Goal: Browse casually

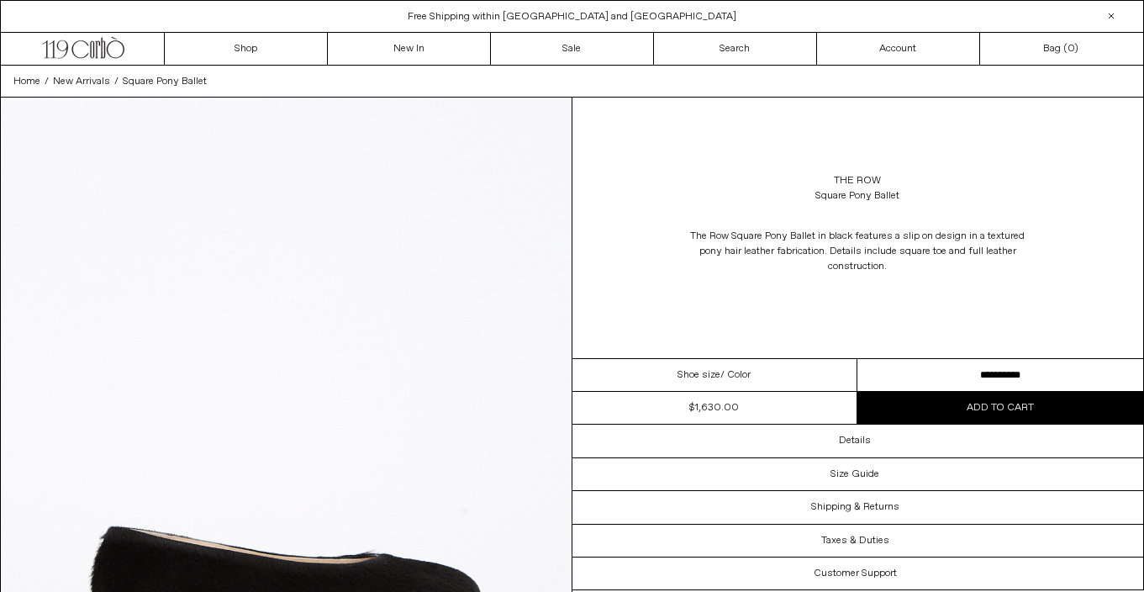
select select "**********"
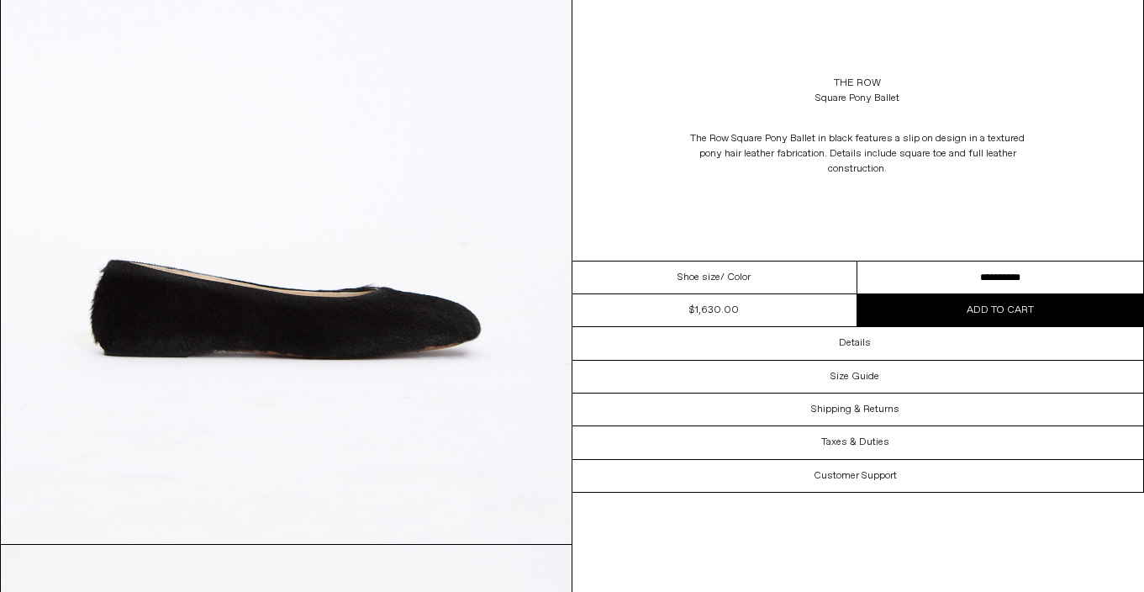
click at [913, 307] on button "Add to cart" at bounding box center [1000, 310] width 286 height 32
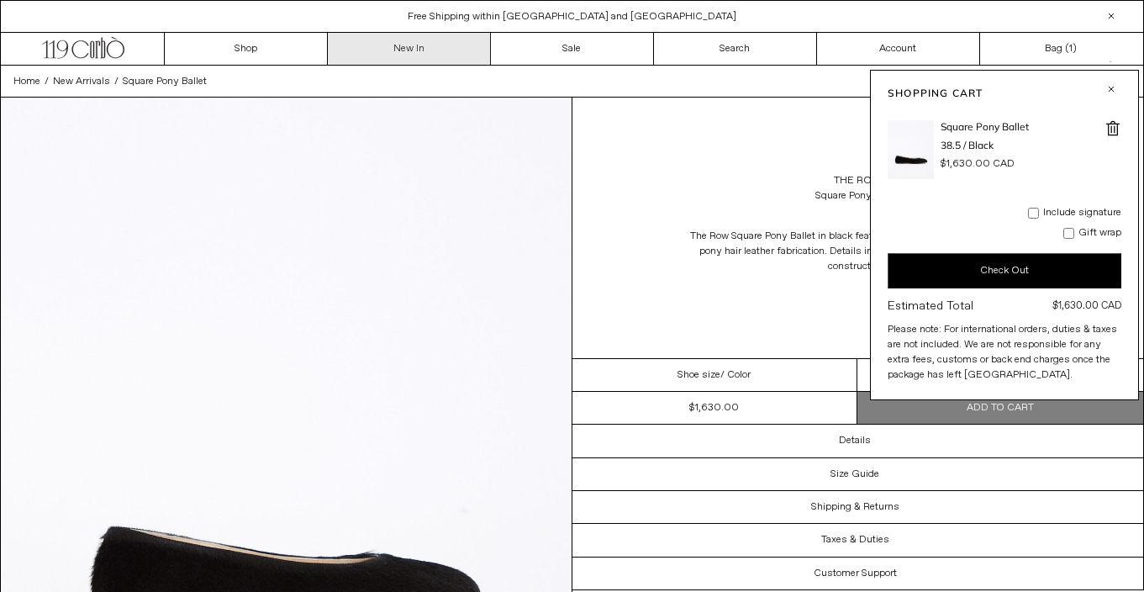
click at [380, 57] on link "New In" at bounding box center [409, 49] width 163 height 32
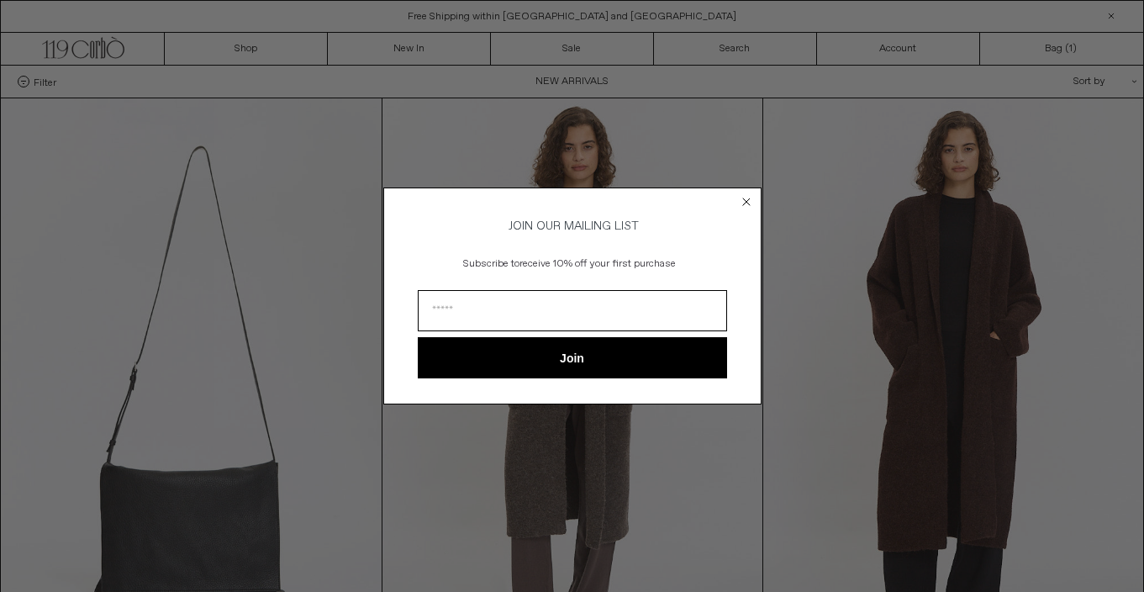
click at [751, 200] on circle "Close dialog" at bounding box center [746, 201] width 16 height 16
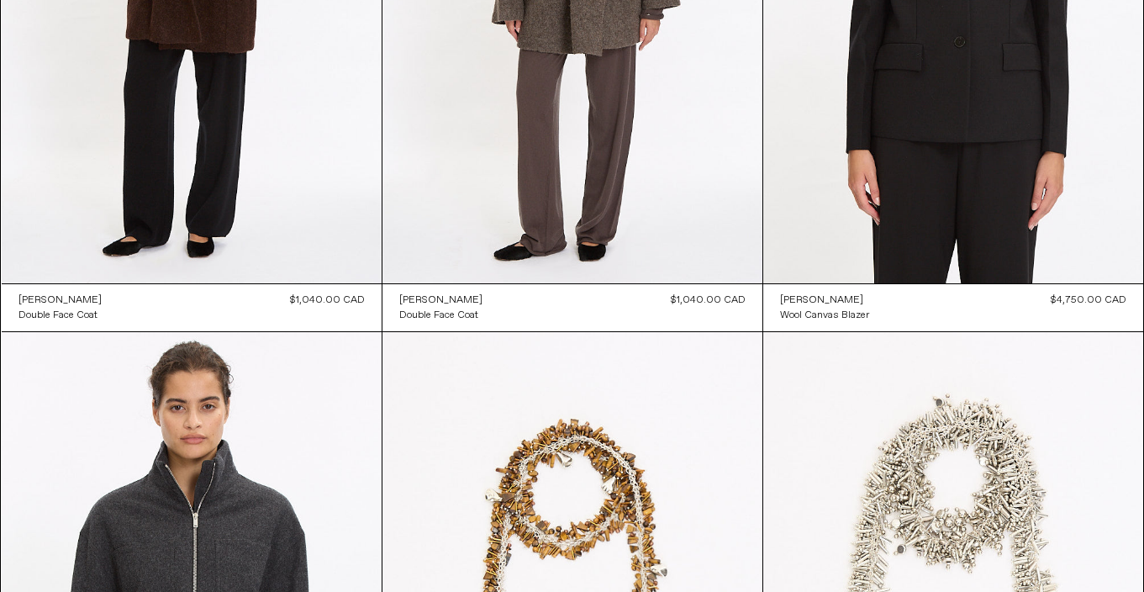
scroll to position [1102, 0]
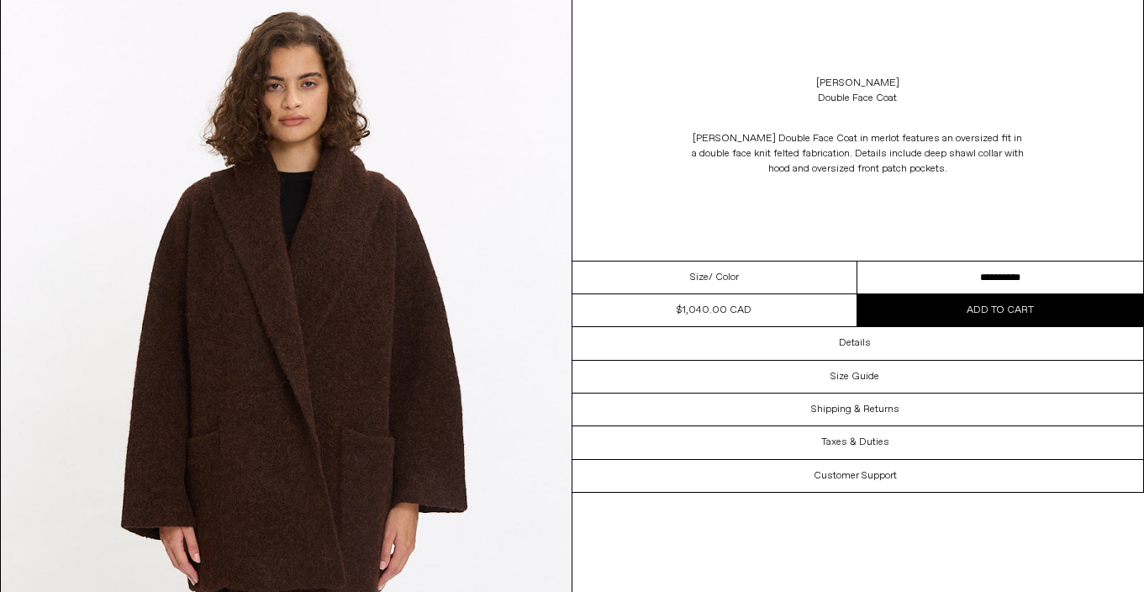
scroll to position [539, 0]
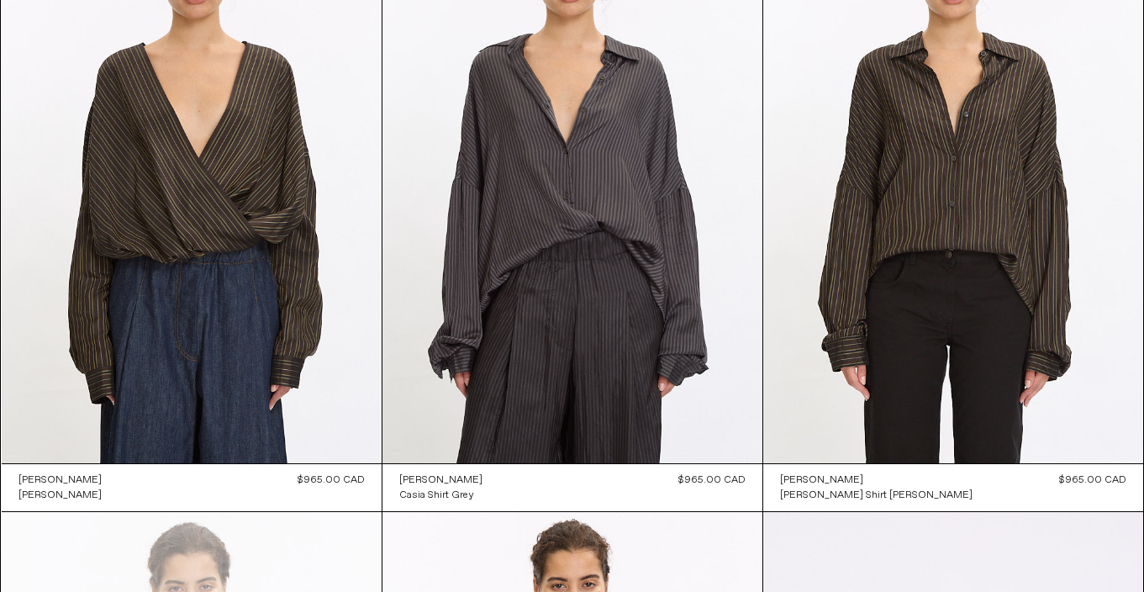
scroll to position [3300, 0]
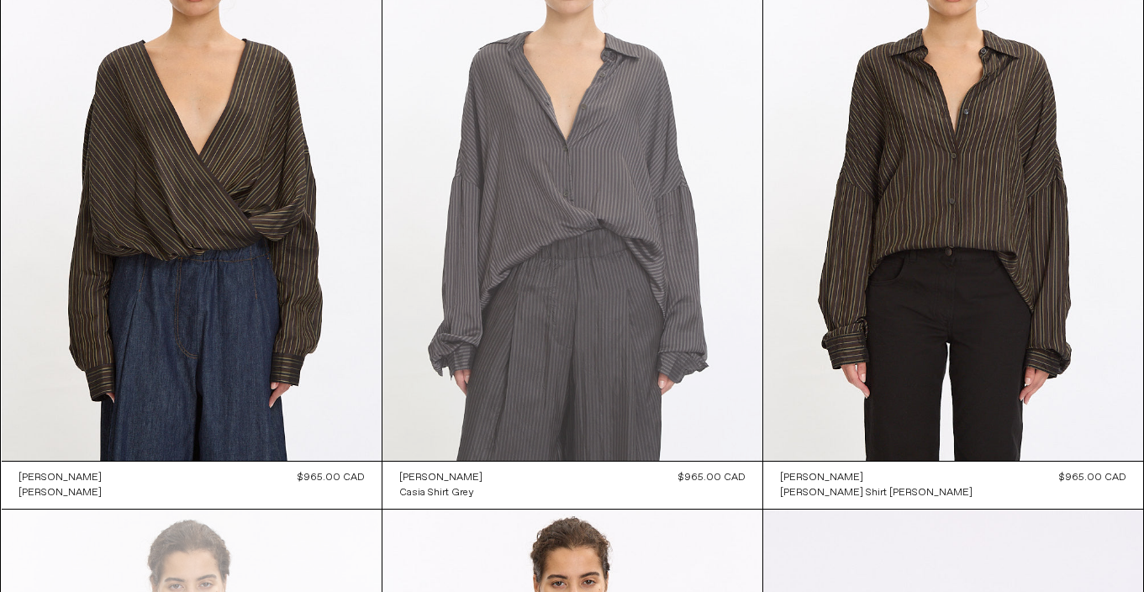
click at [624, 171] on at bounding box center [572, 176] width 380 height 570
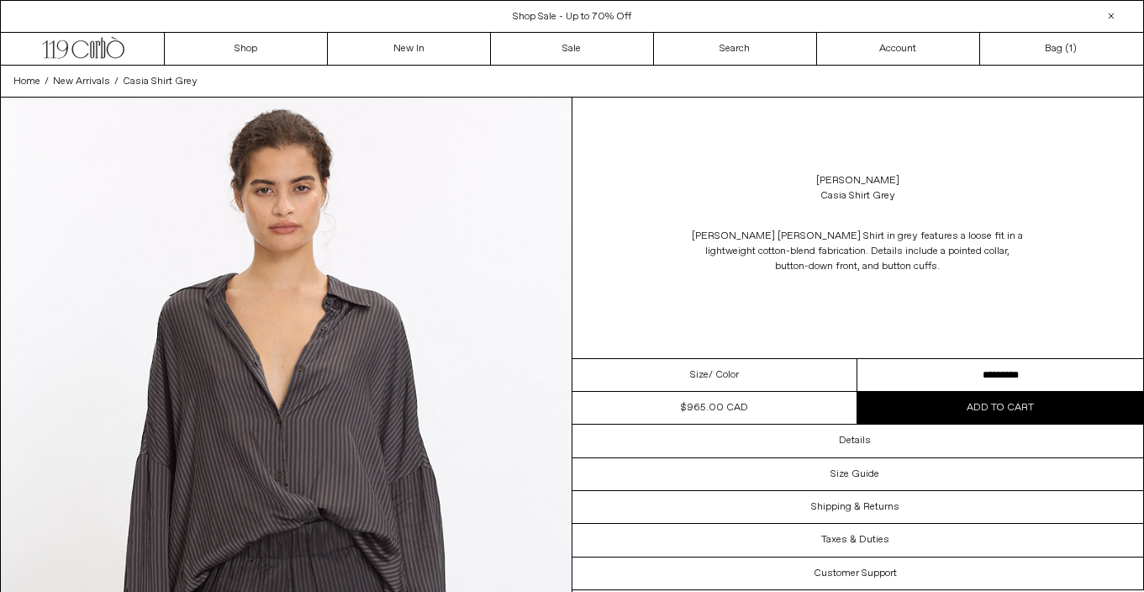
click at [927, 375] on select "**********" at bounding box center [1000, 375] width 286 height 33
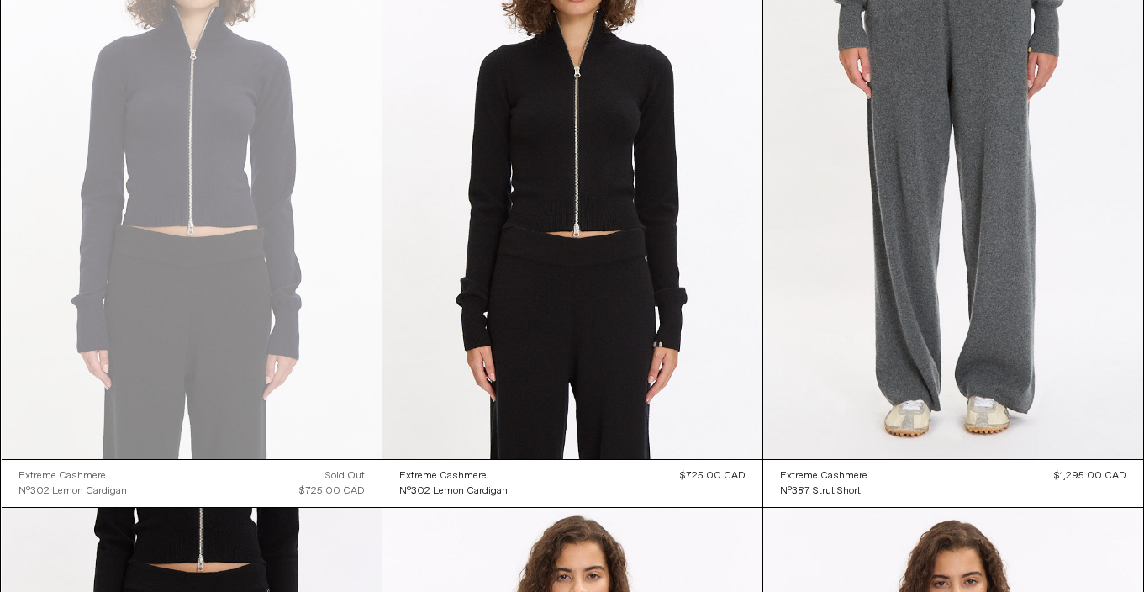
scroll to position [6374, 0]
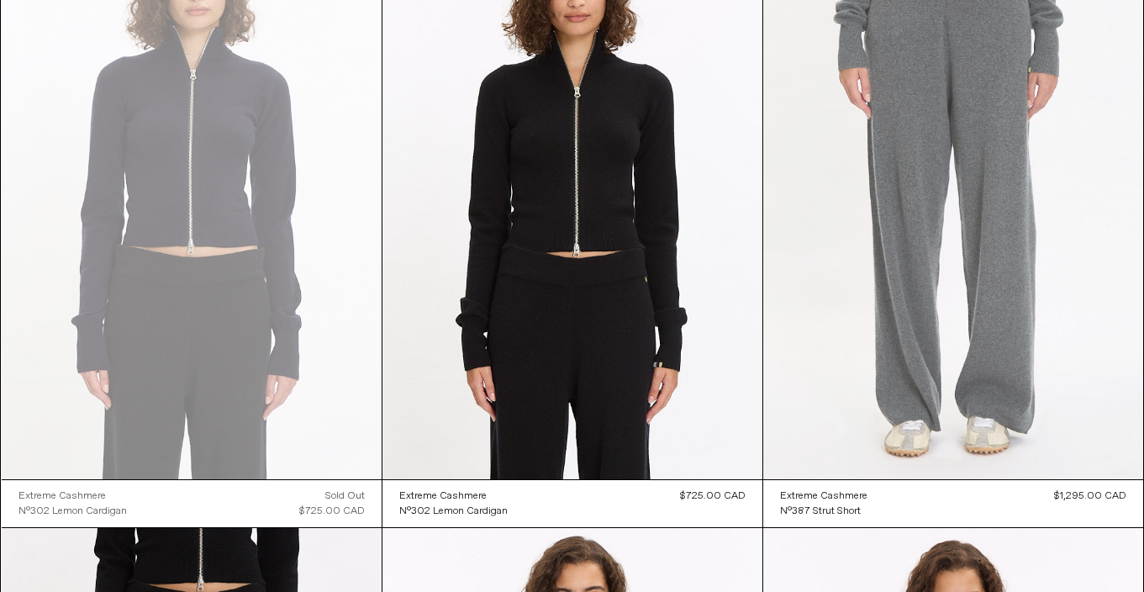
click at [913, 248] on at bounding box center [953, 194] width 380 height 570
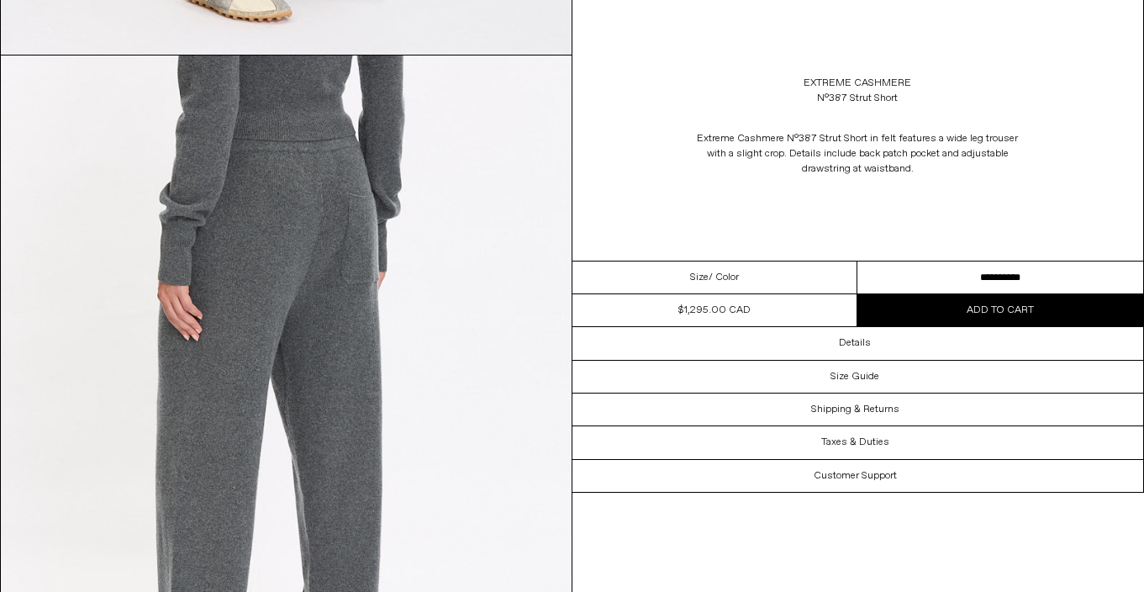
scroll to position [1411, 0]
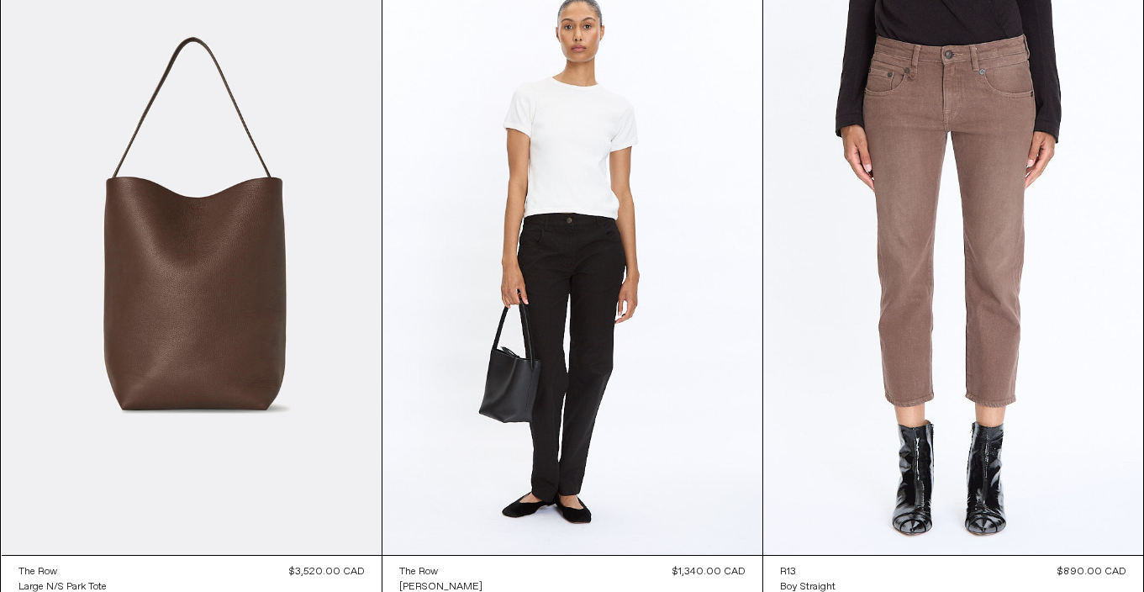
scroll to position [15010, 0]
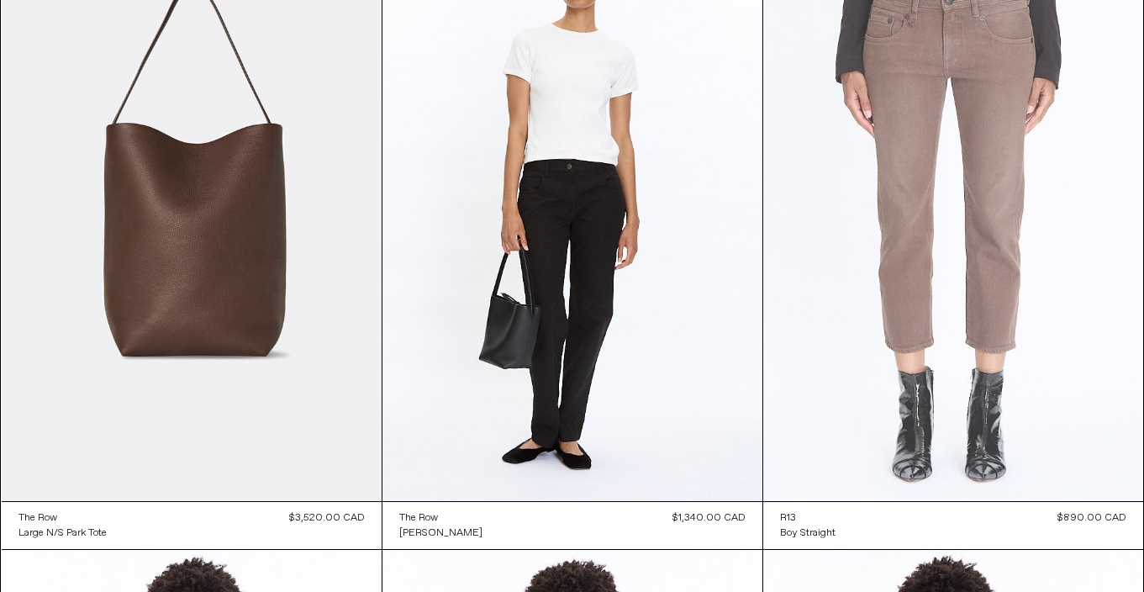
click at [918, 250] on at bounding box center [953, 216] width 380 height 570
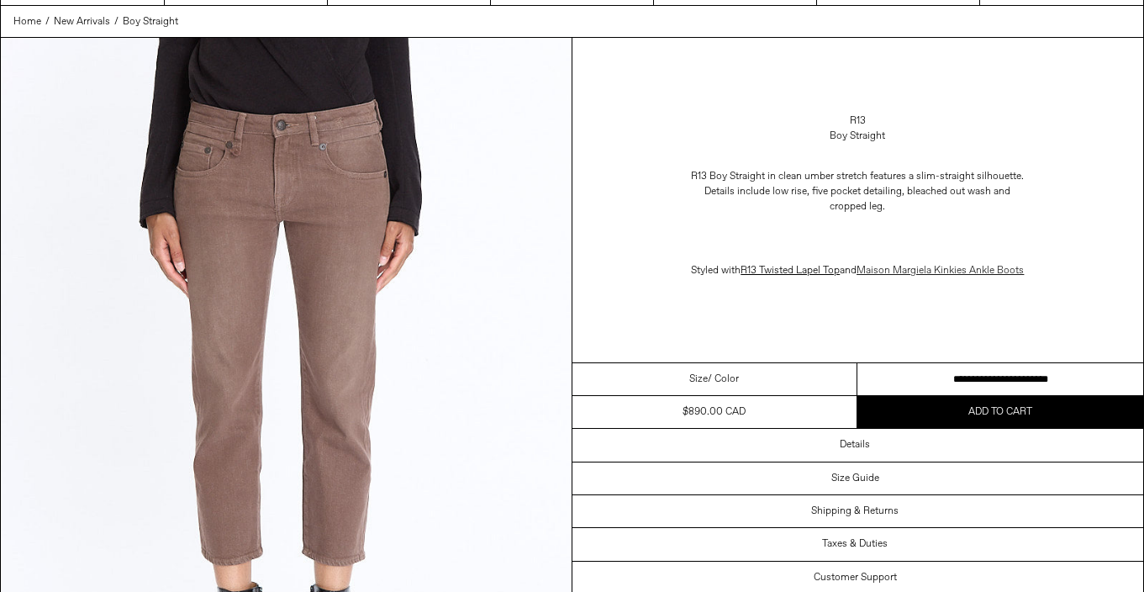
scroll to position [65, 0]
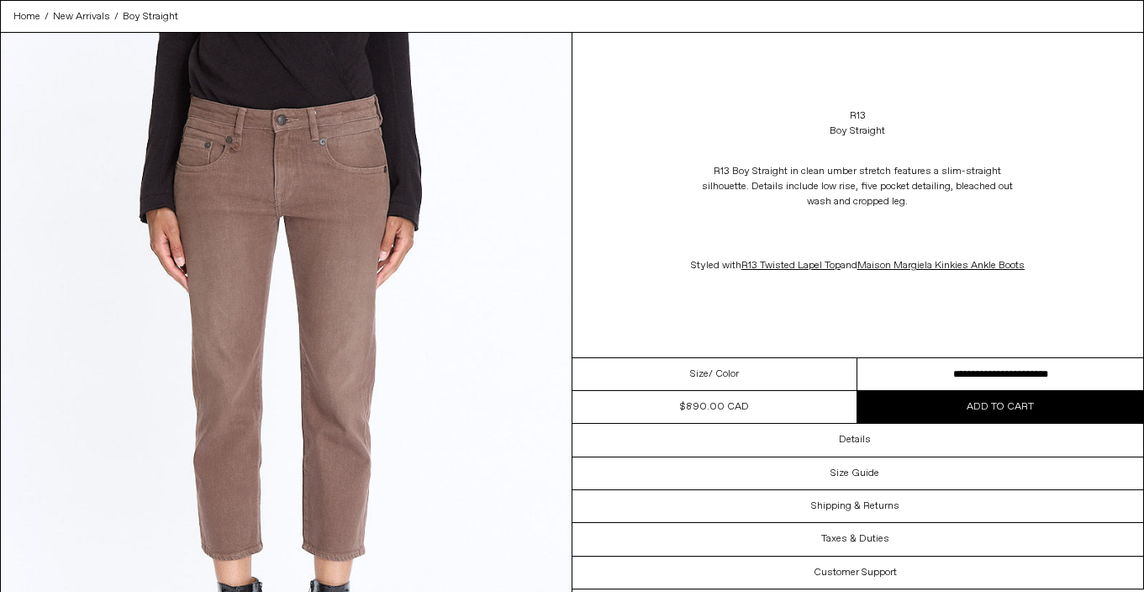
click at [934, 385] on select "**********" at bounding box center [1000, 374] width 286 height 33
select select "**********"
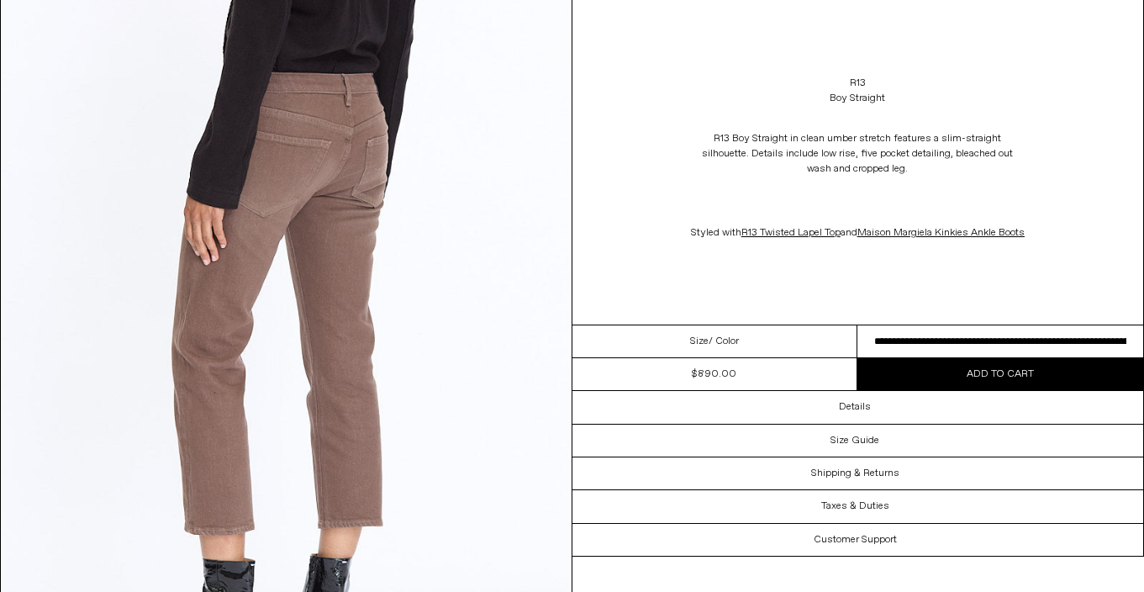
scroll to position [1495, 0]
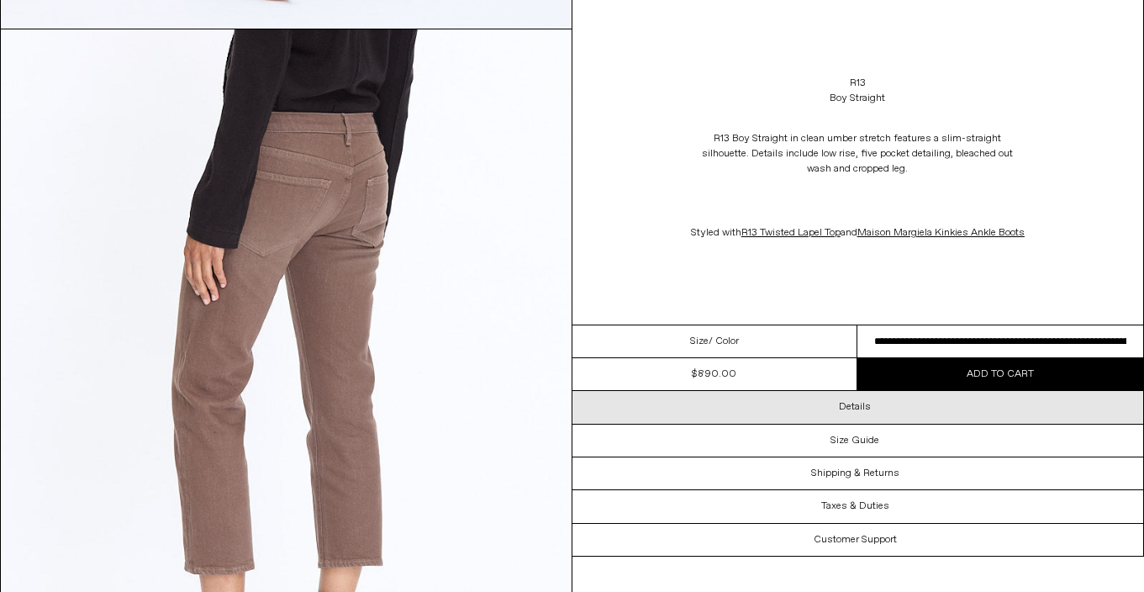
click at [909, 416] on div "Details" at bounding box center [857, 407] width 571 height 32
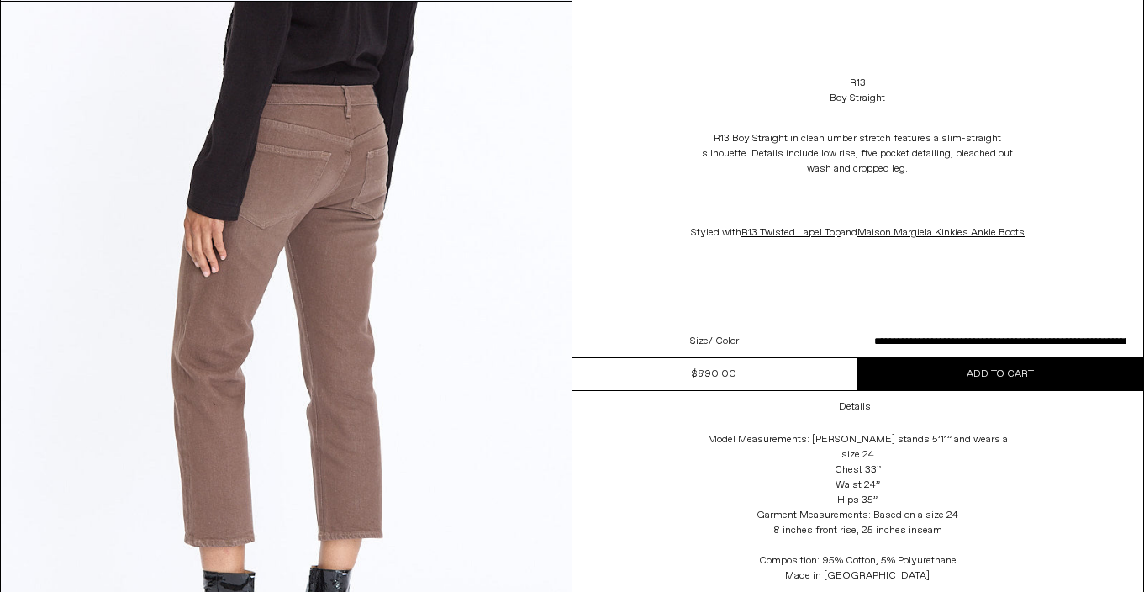
scroll to position [1504, 0]
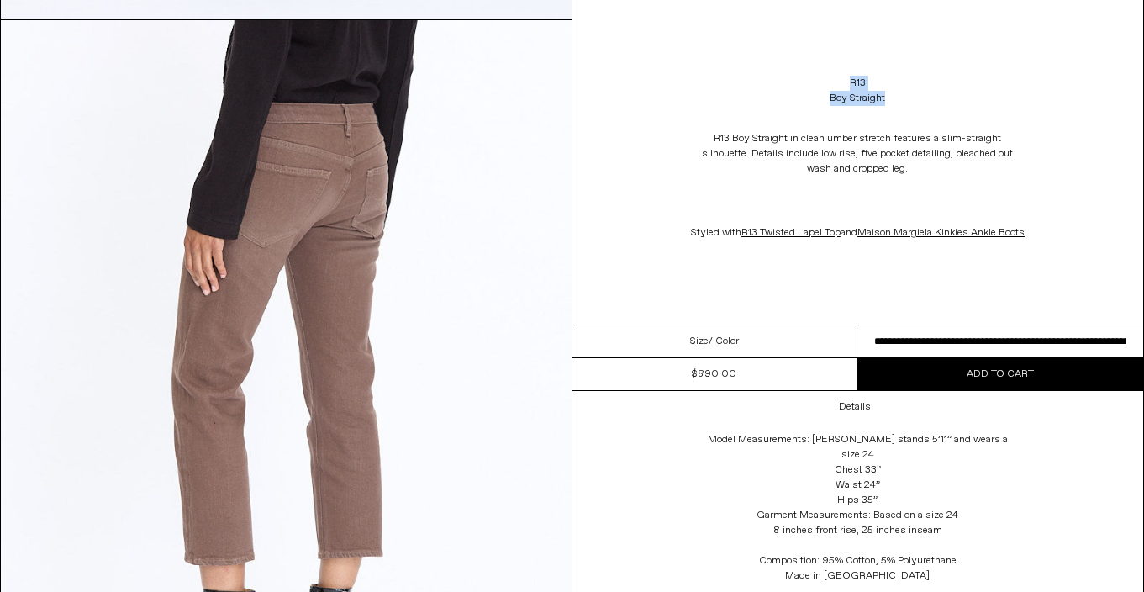
drag, startPoint x: 886, startPoint y: 102, endPoint x: 844, endPoint y: 66, distance: 55.4
click at [844, 66] on div "R13 Boy Straight R13 Boy Straight in clean umber stretch features a slim-straig…" at bounding box center [857, 162] width 571 height 324
copy div "R13 Boy Straight"
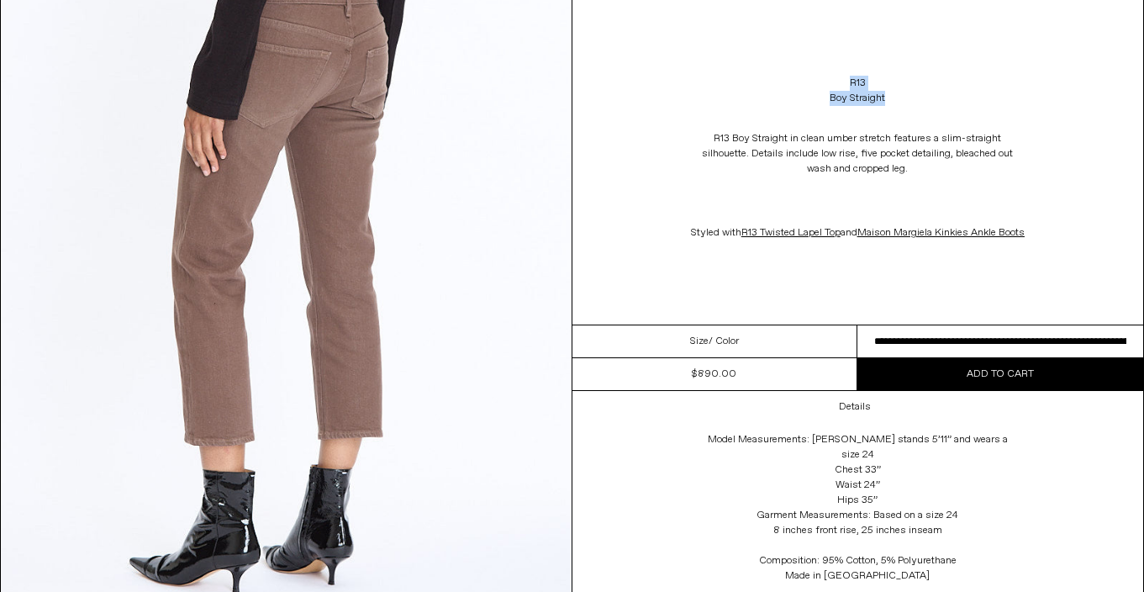
scroll to position [1823, 0]
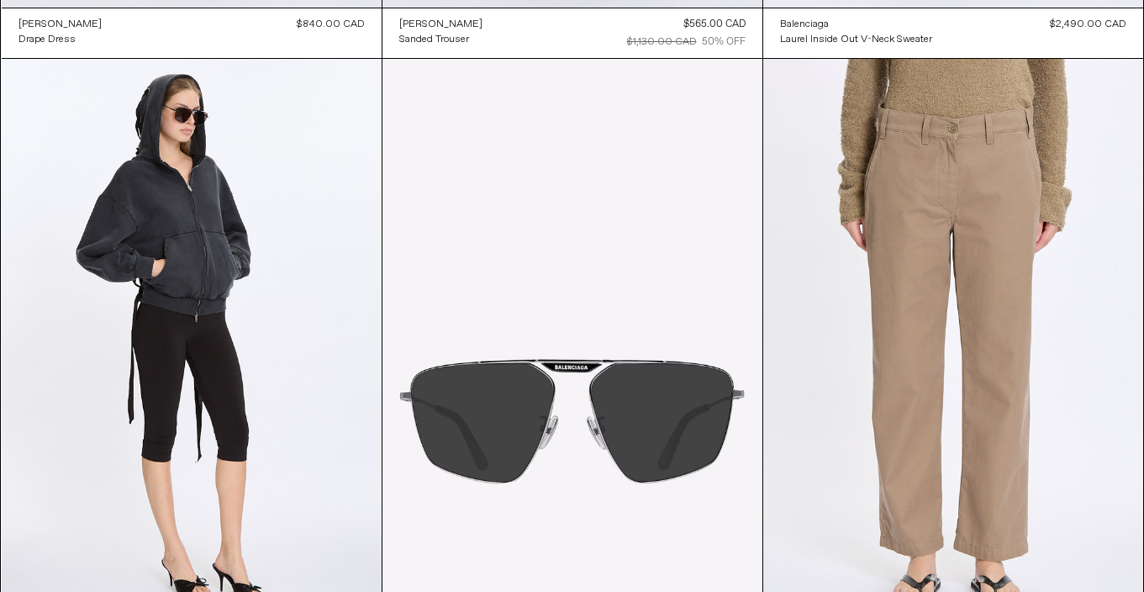
scroll to position [19329, 0]
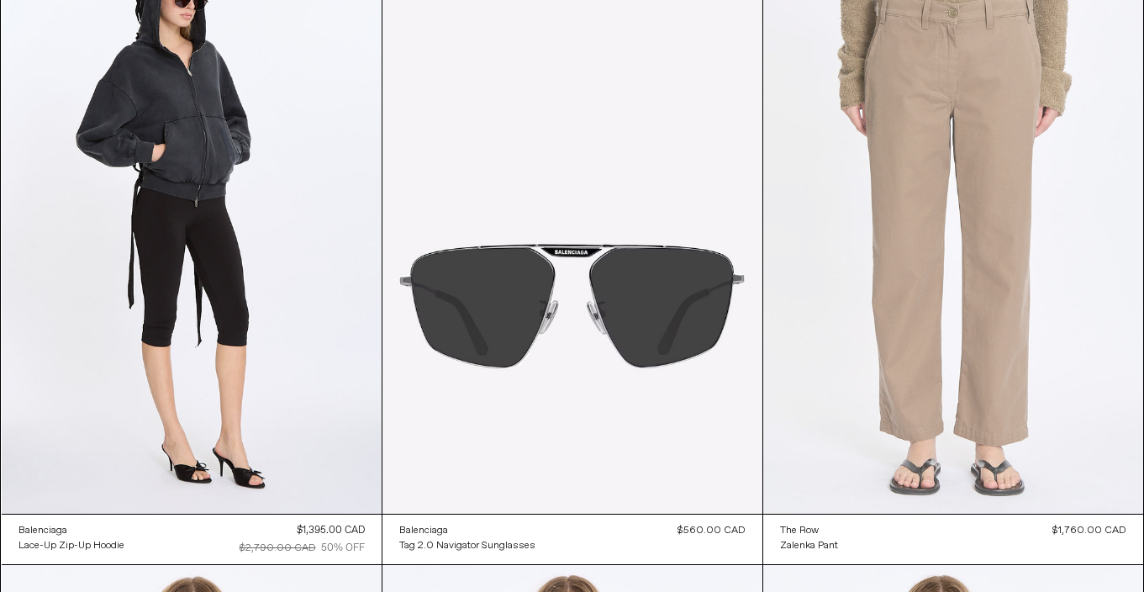
click at [884, 345] on at bounding box center [953, 229] width 380 height 570
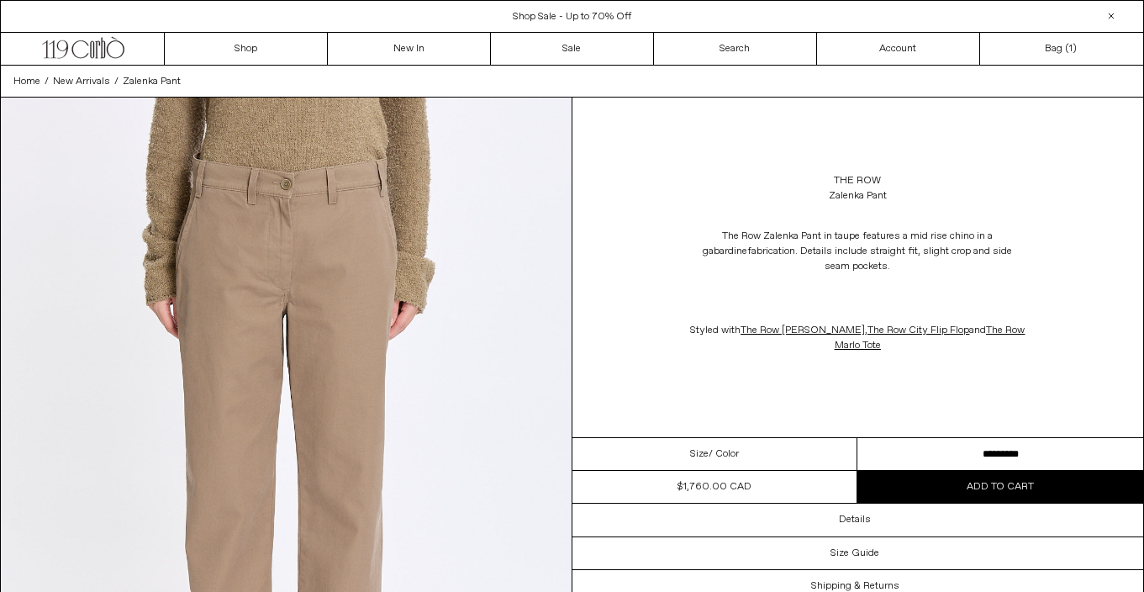
click at [896, 405] on div "The Row Zalenka Pant The Row Zalenka Pant in taupe features a mid rise chino in…" at bounding box center [857, 266] width 571 height 339
click at [902, 438] on select "**********" at bounding box center [1000, 454] width 286 height 33
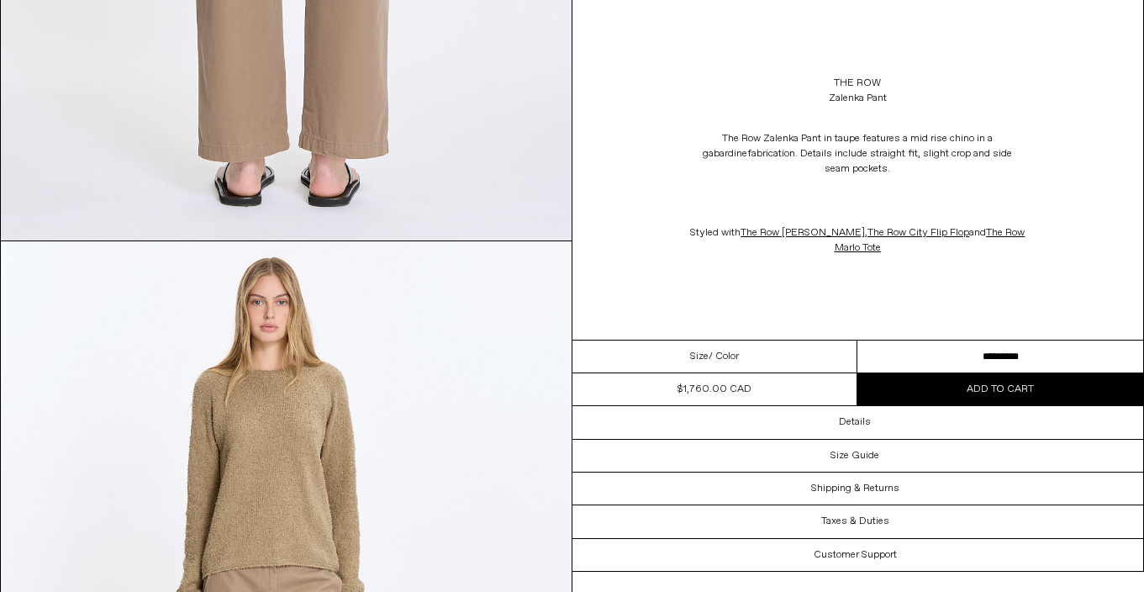
scroll to position [2033, 0]
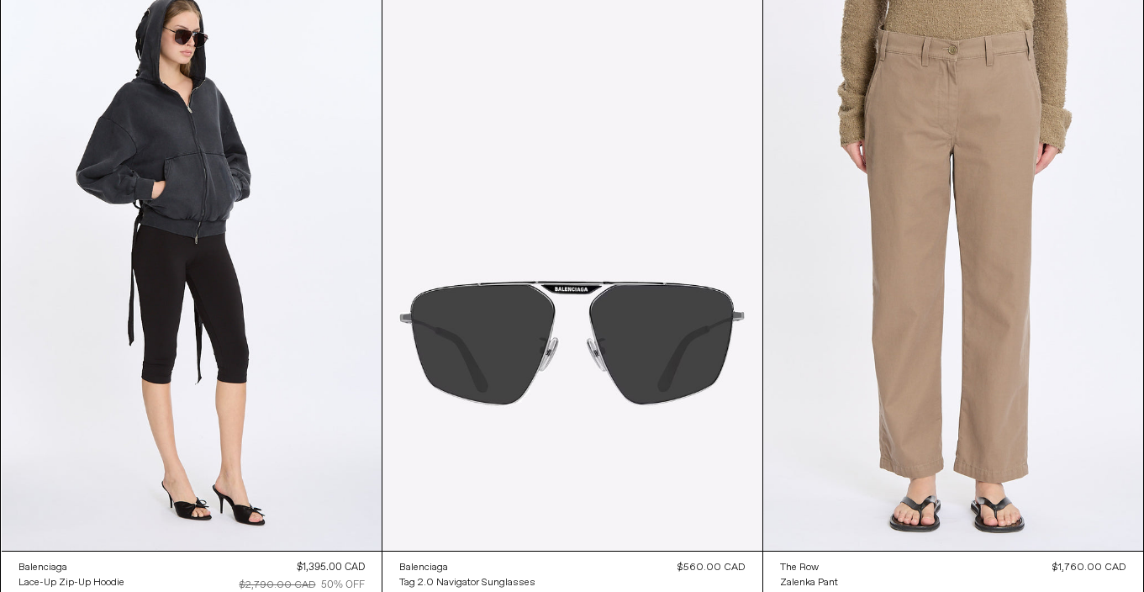
scroll to position [19320, 0]
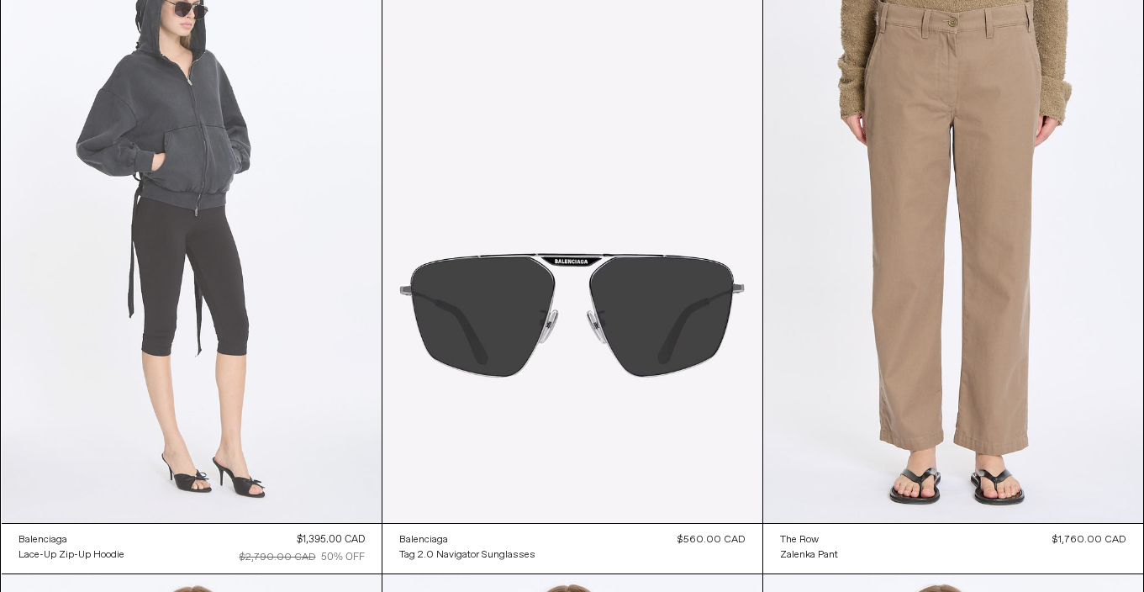
click at [245, 232] on at bounding box center [192, 238] width 380 height 570
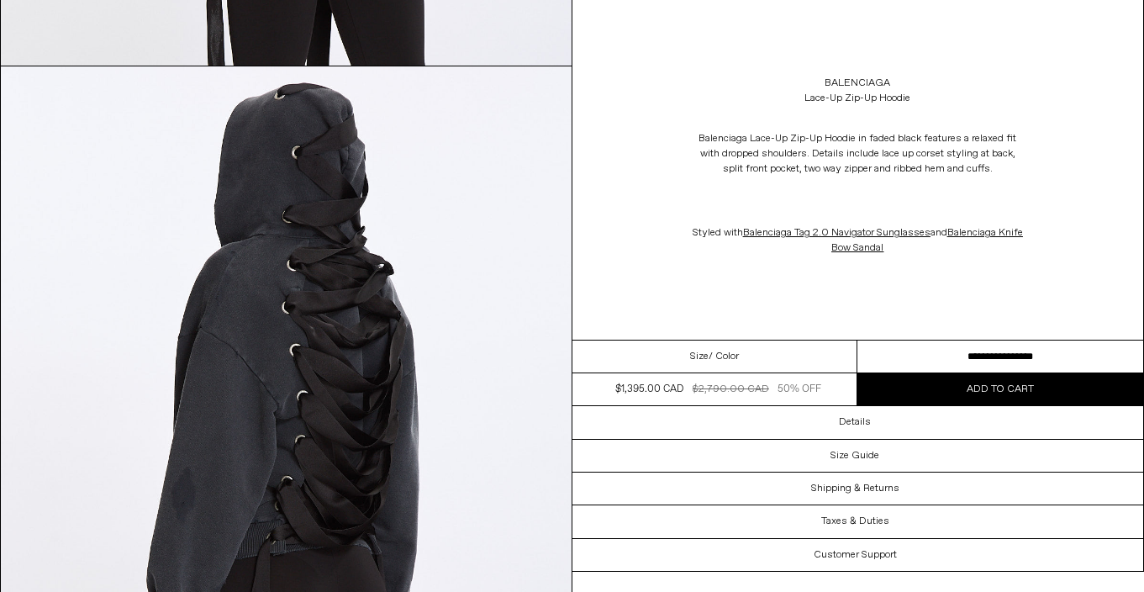
scroll to position [2260, 0]
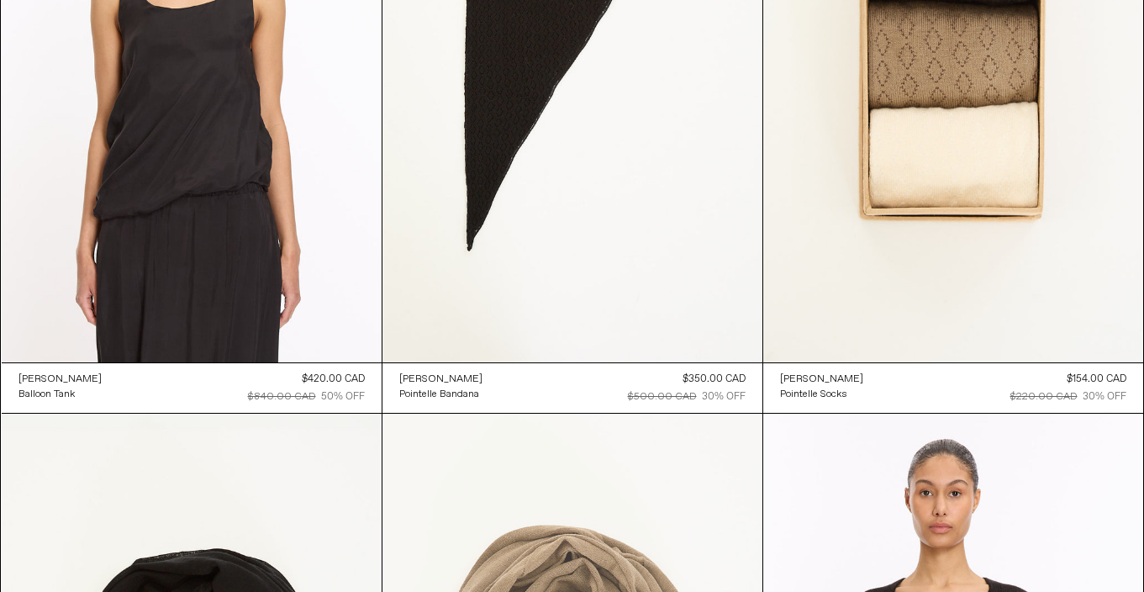
scroll to position [39312, 0]
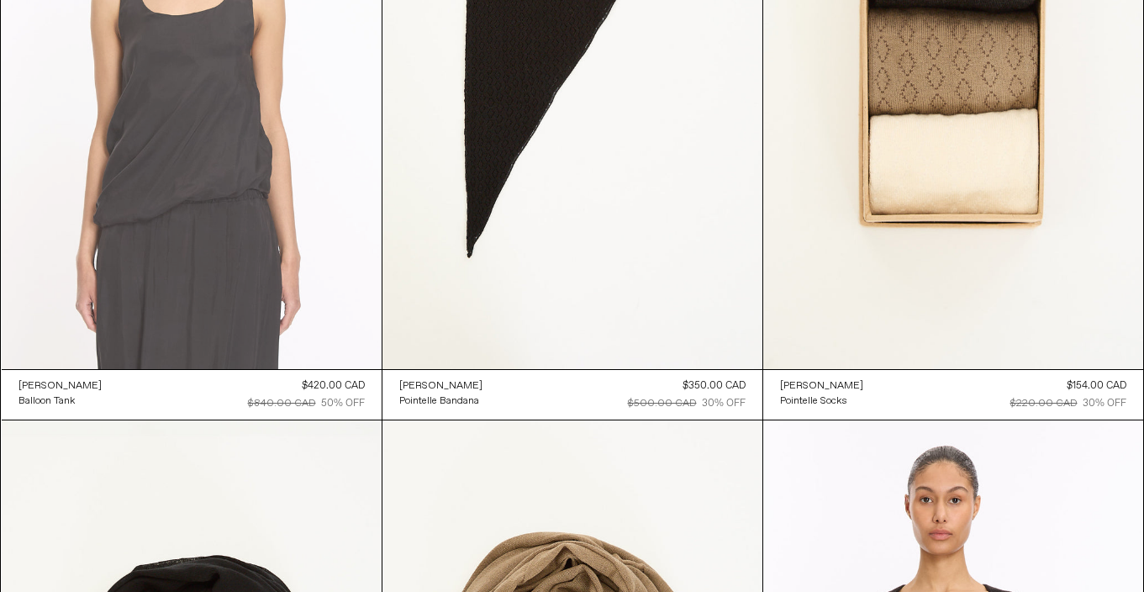
click at [229, 175] on at bounding box center [192, 84] width 380 height 570
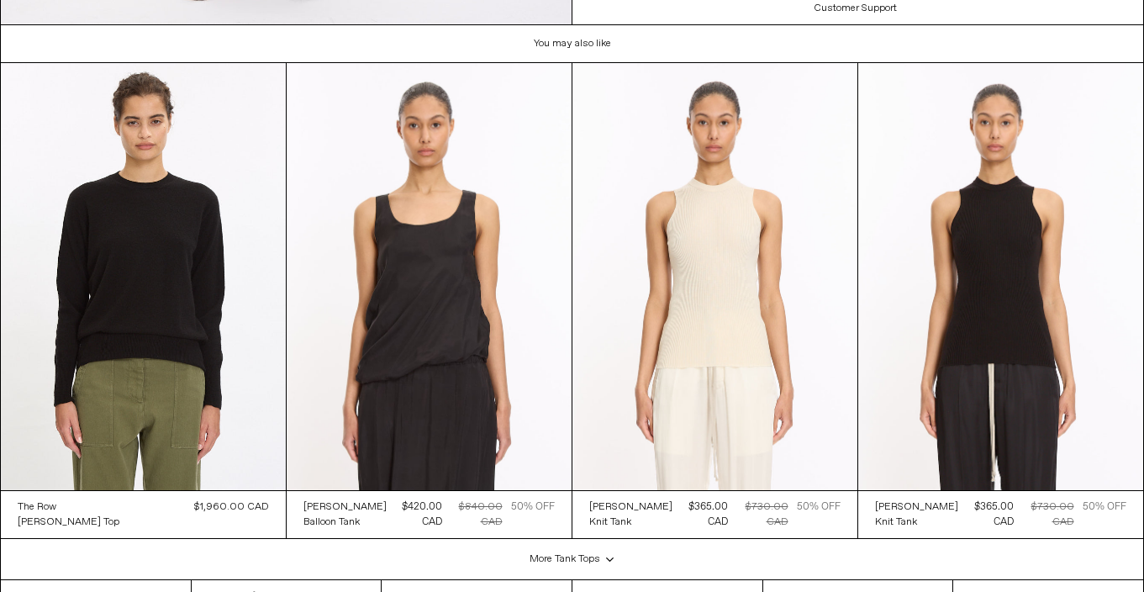
scroll to position [2996, 0]
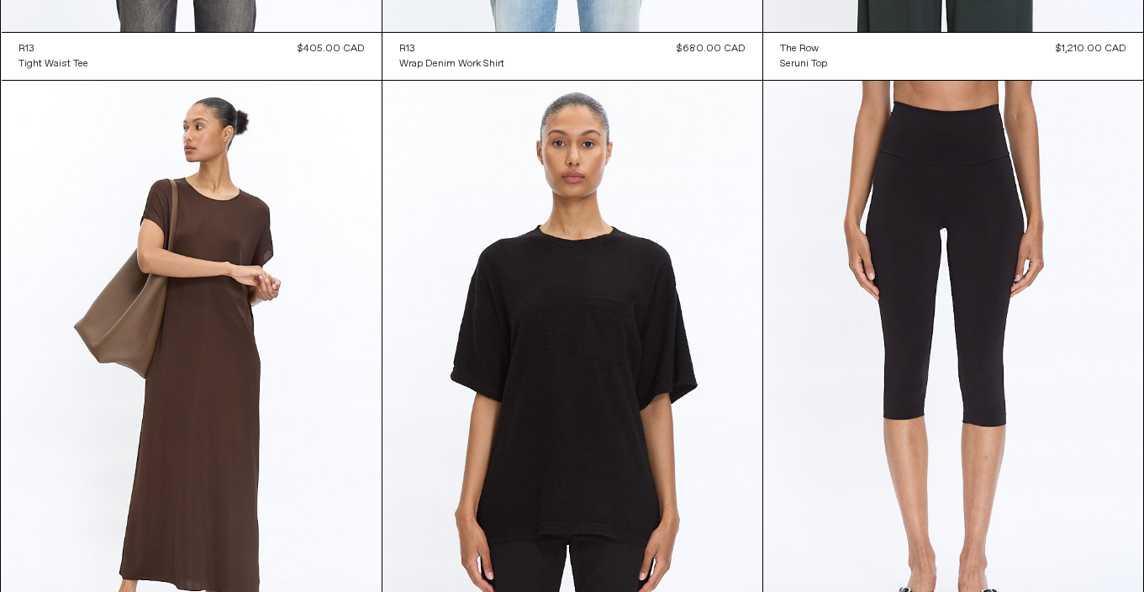
scroll to position [17345, 0]
